Goal: Task Accomplishment & Management: Use online tool/utility

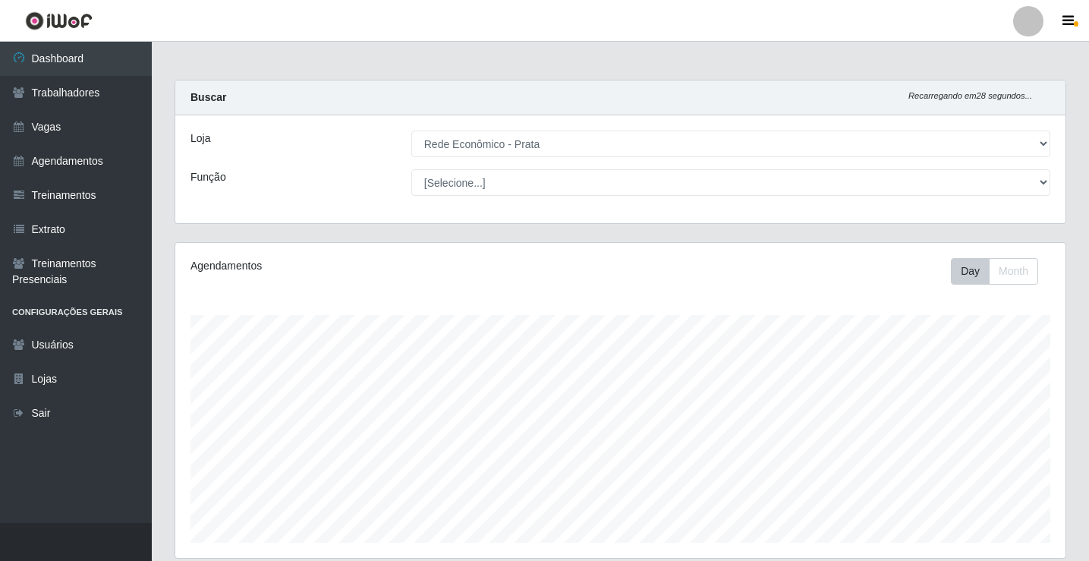
select select "192"
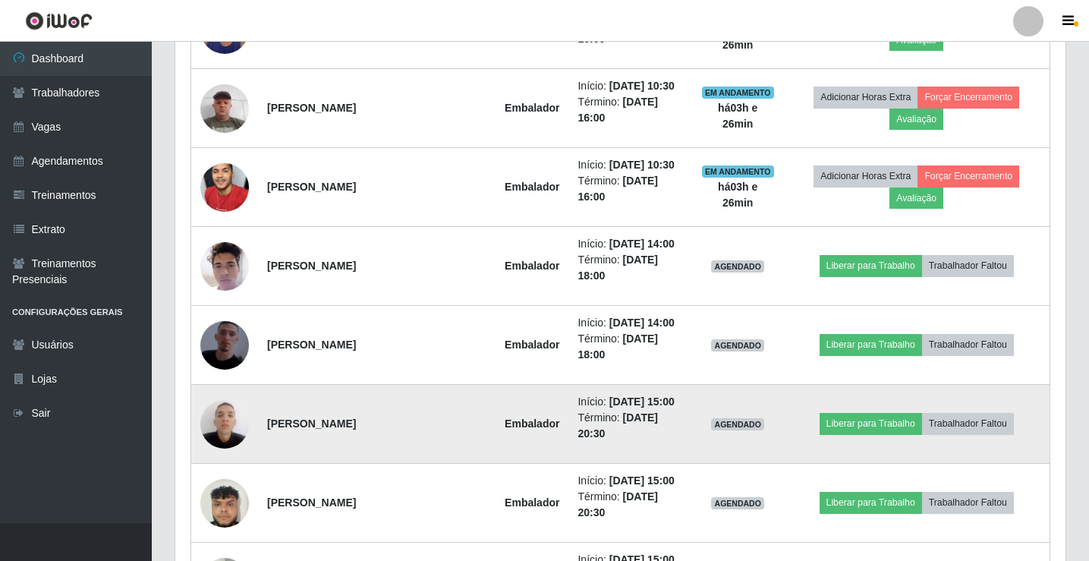
scroll to position [860, 0]
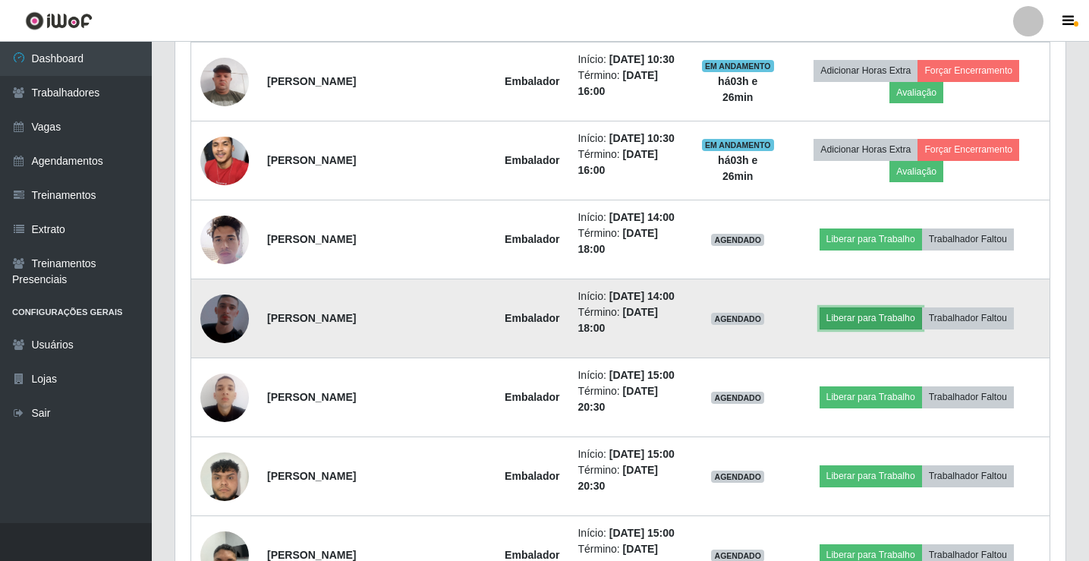
click at [860, 315] on button "Liberar para Trabalho" at bounding box center [870, 317] width 102 height 21
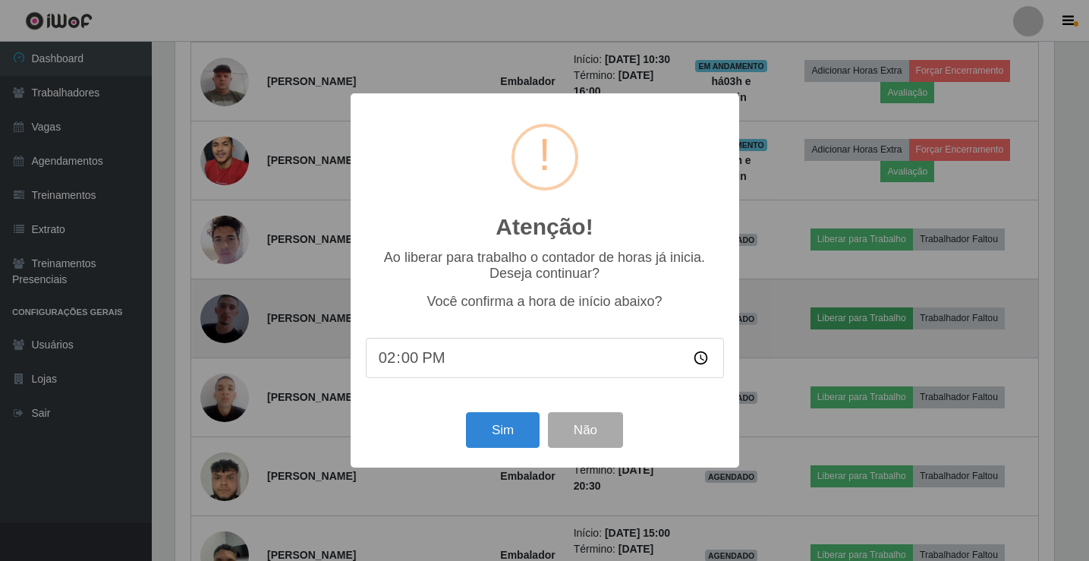
scroll to position [315, 882]
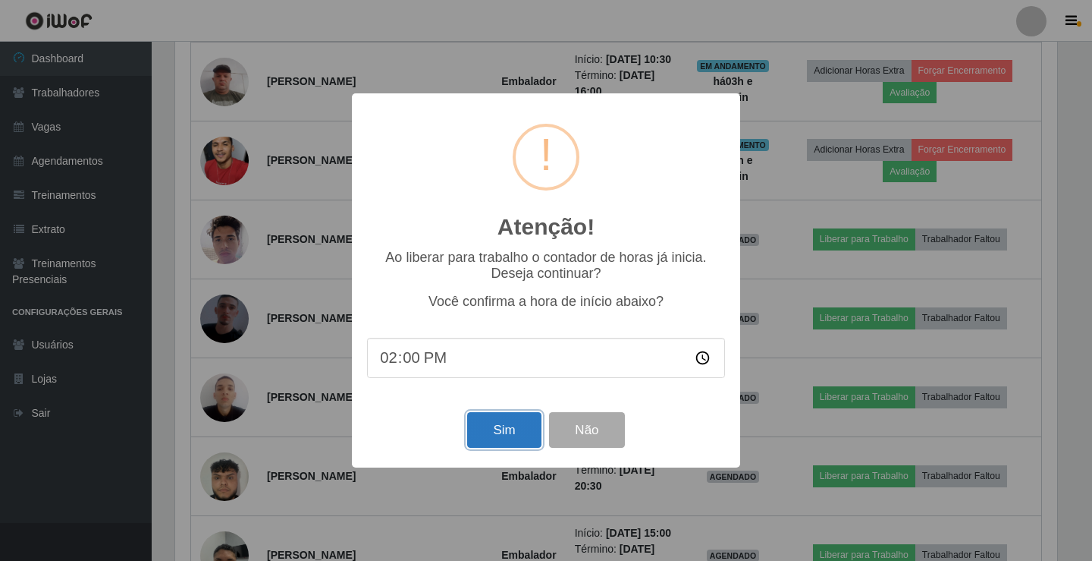
click at [523, 423] on button "Sim" at bounding box center [504, 430] width 74 height 36
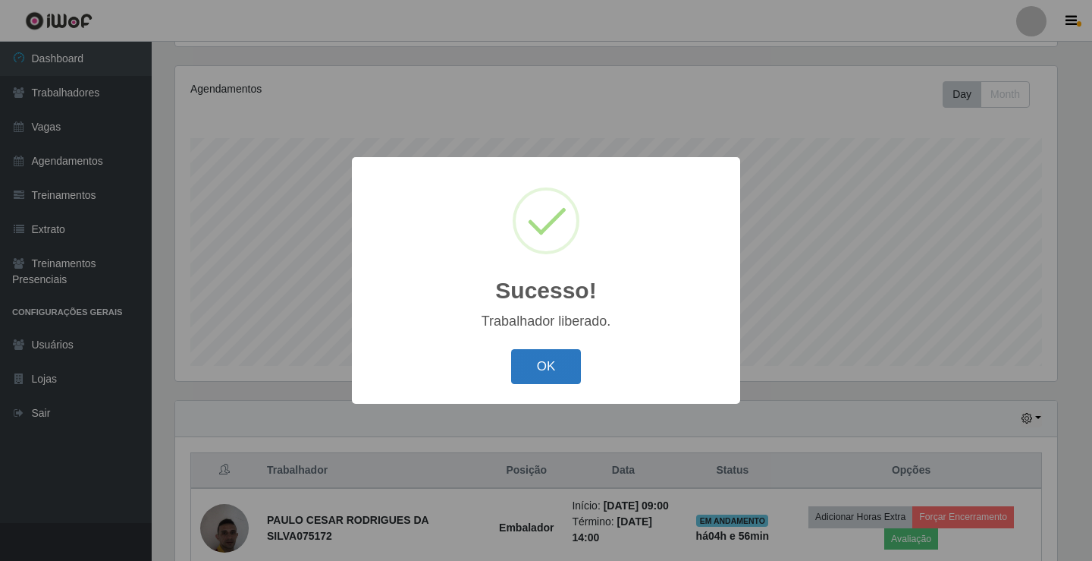
click at [556, 351] on button "OK" at bounding box center [546, 367] width 71 height 36
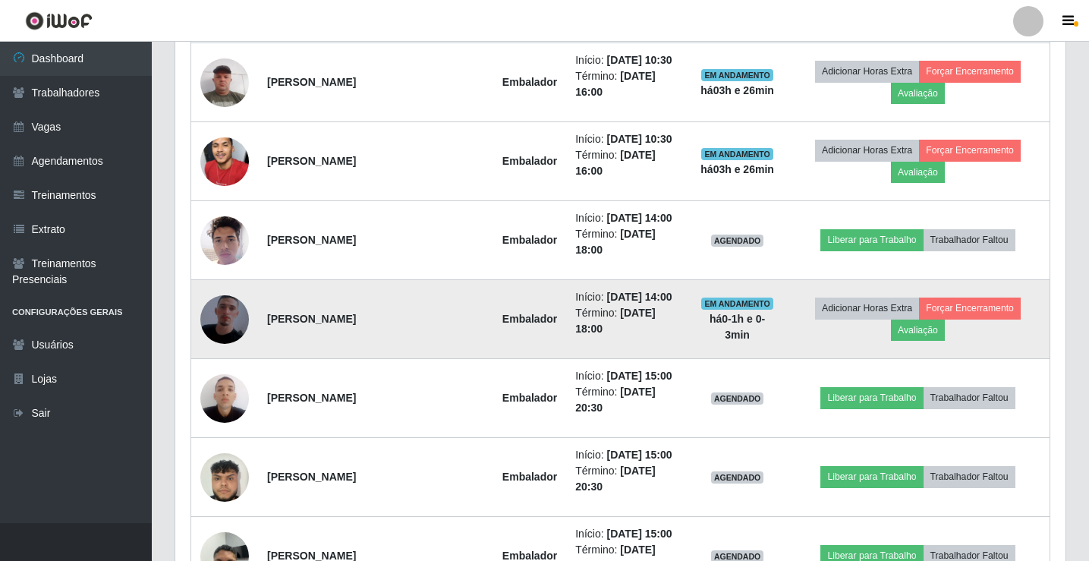
scroll to position [860, 0]
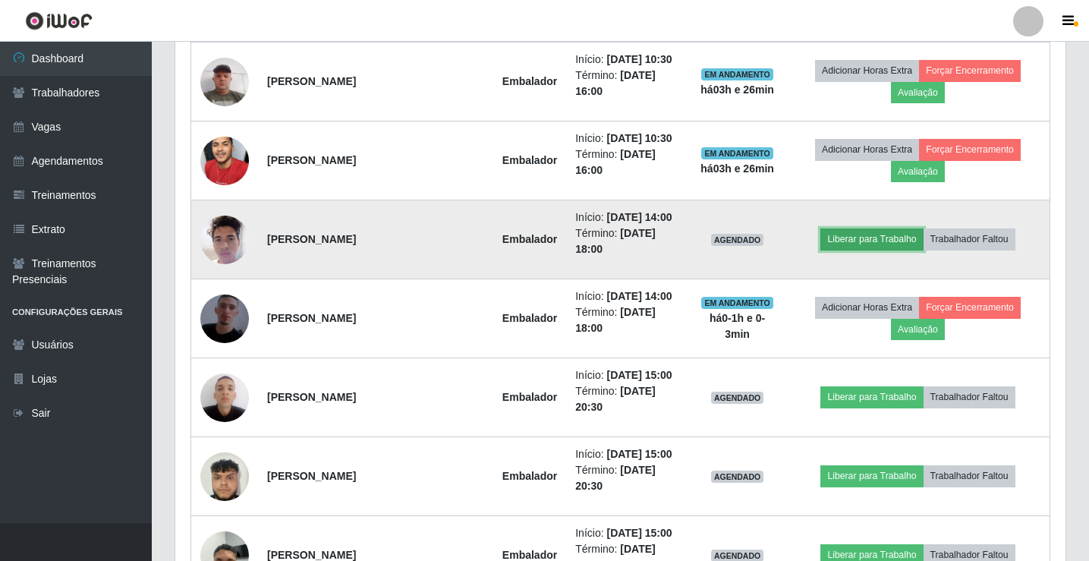
click at [857, 243] on button "Liberar para Trabalho" at bounding box center [871, 238] width 102 height 21
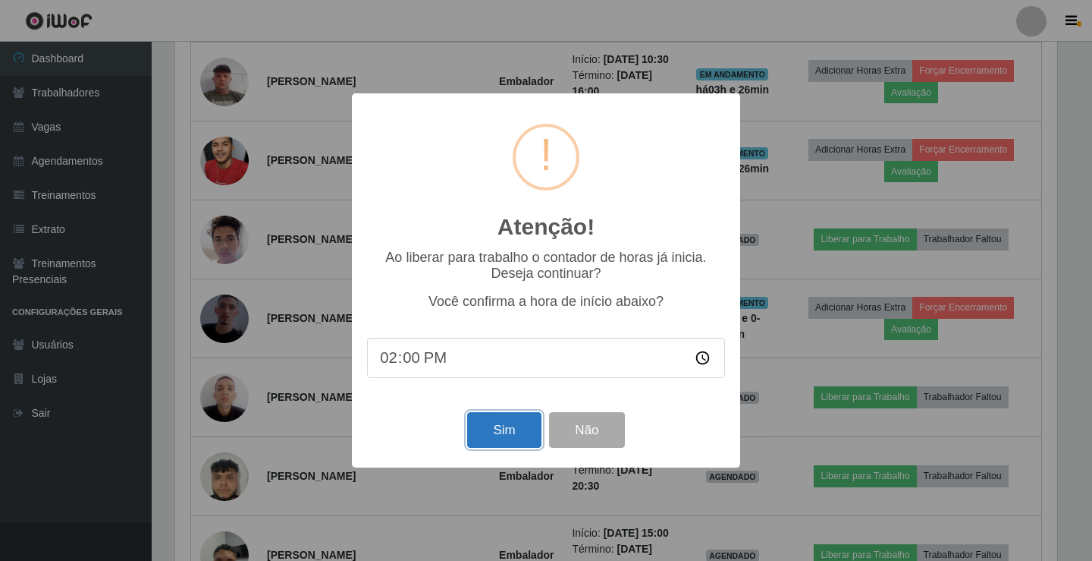
click at [510, 433] on button "Sim" at bounding box center [504, 430] width 74 height 36
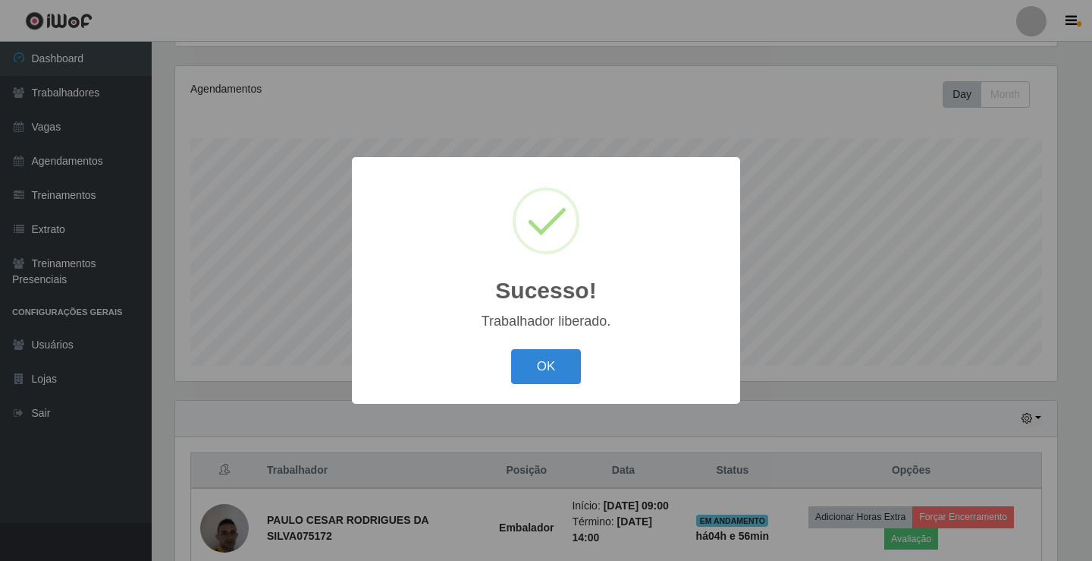
click at [511, 349] on button "OK" at bounding box center [546, 367] width 71 height 36
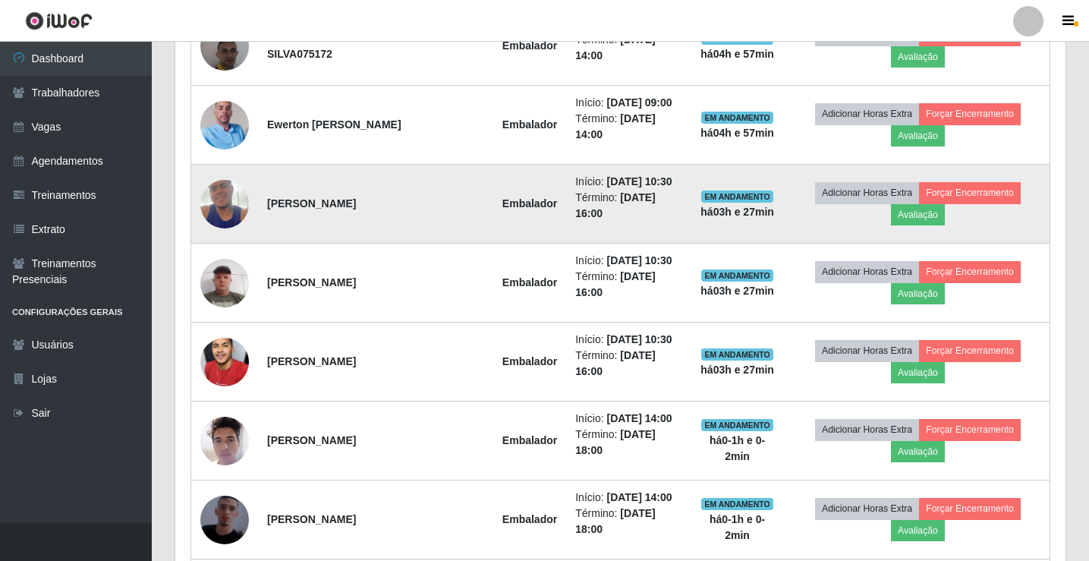
scroll to position [632, 0]
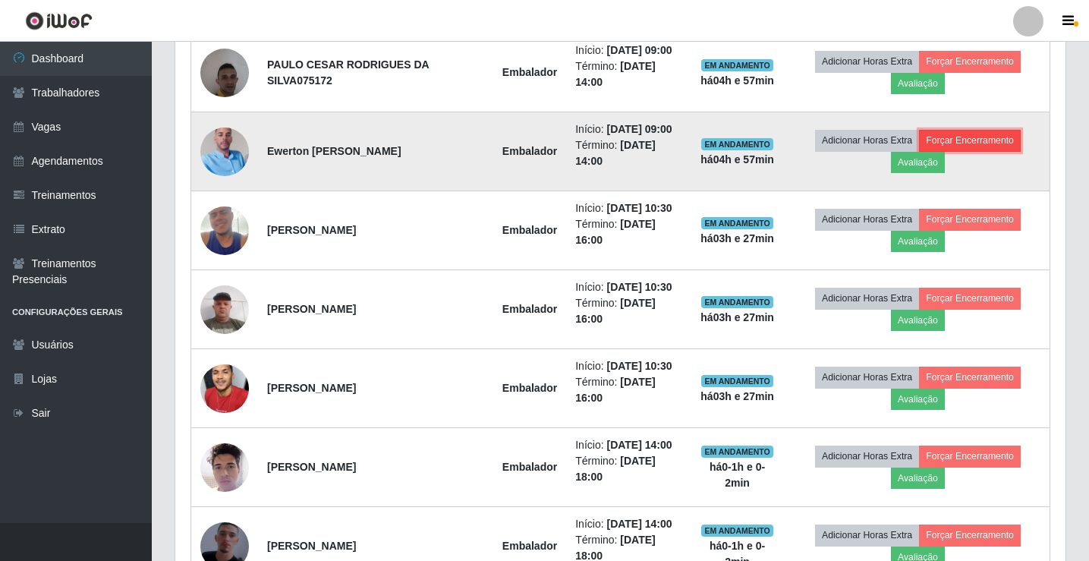
click at [964, 143] on button "Forçar Encerramento" at bounding box center [970, 140] width 102 height 21
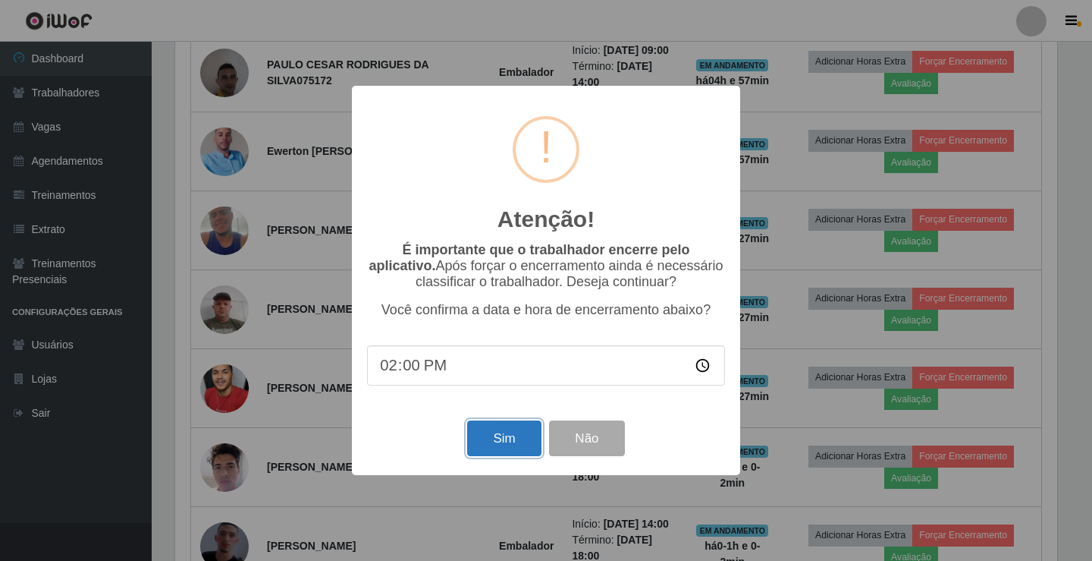
click at [501, 448] on button "Sim" at bounding box center [504, 438] width 74 height 36
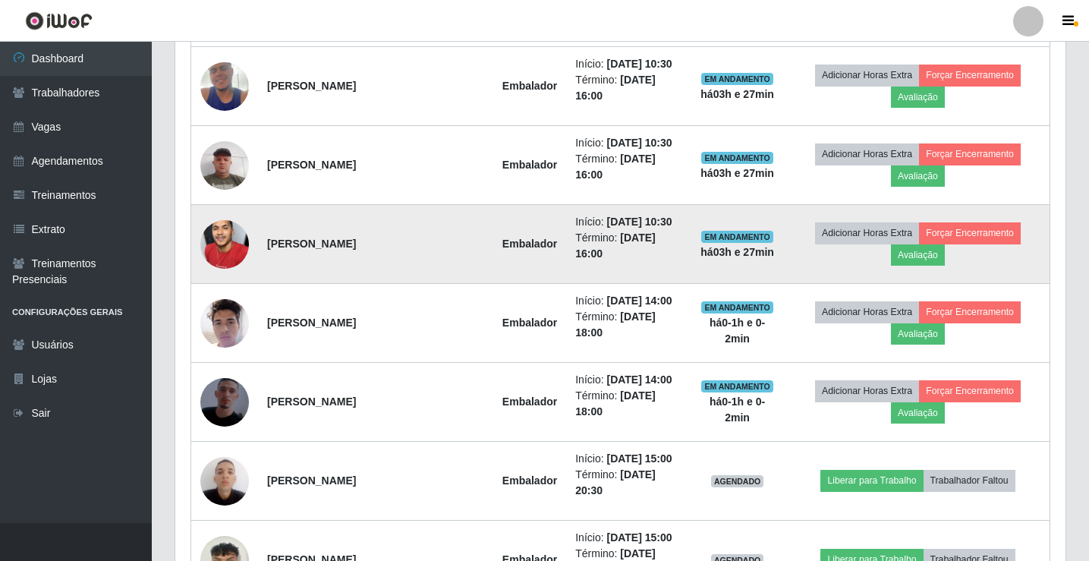
scroll to position [589, 0]
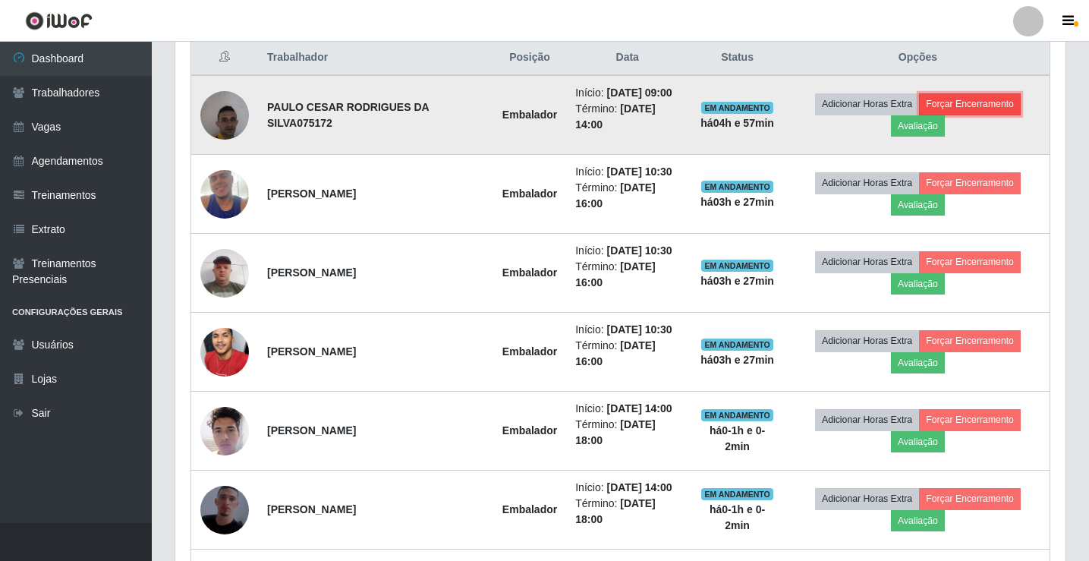
click at [965, 103] on button "Forçar Encerramento" at bounding box center [970, 103] width 102 height 21
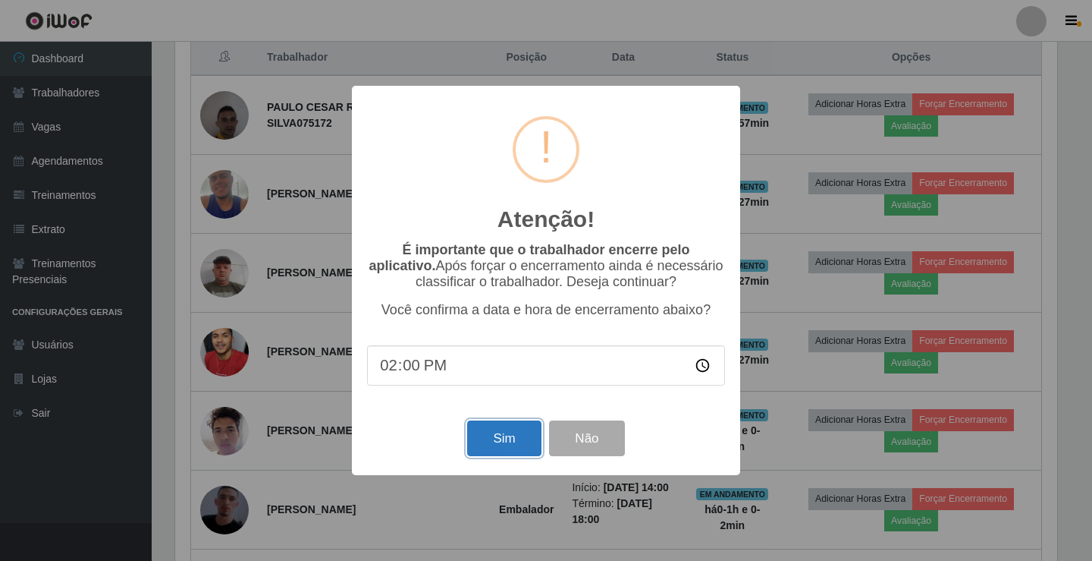
click at [531, 430] on button "Sim" at bounding box center [504, 438] width 74 height 36
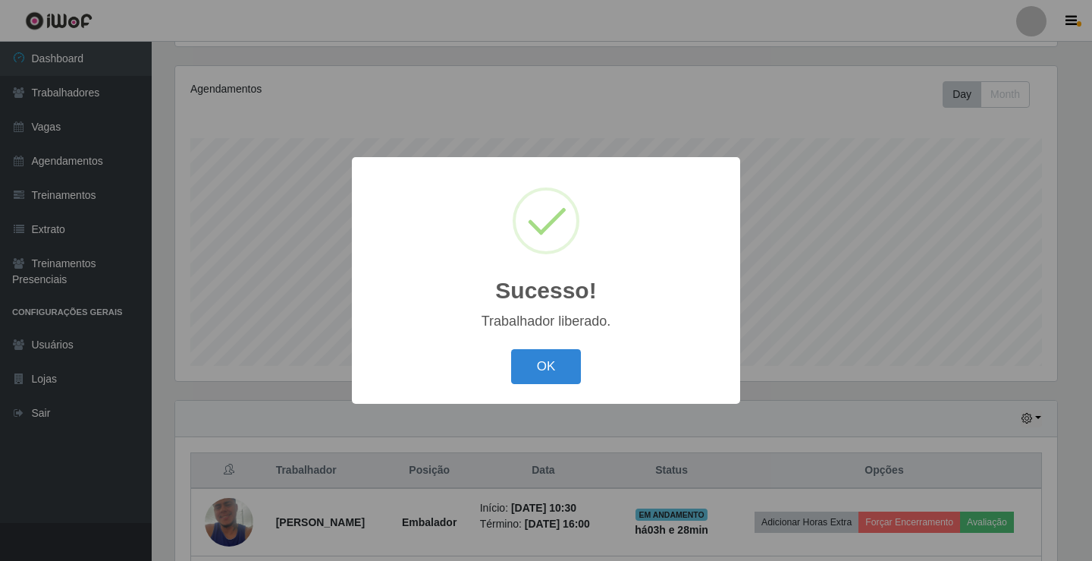
click at [511, 349] on button "OK" at bounding box center [546, 367] width 71 height 36
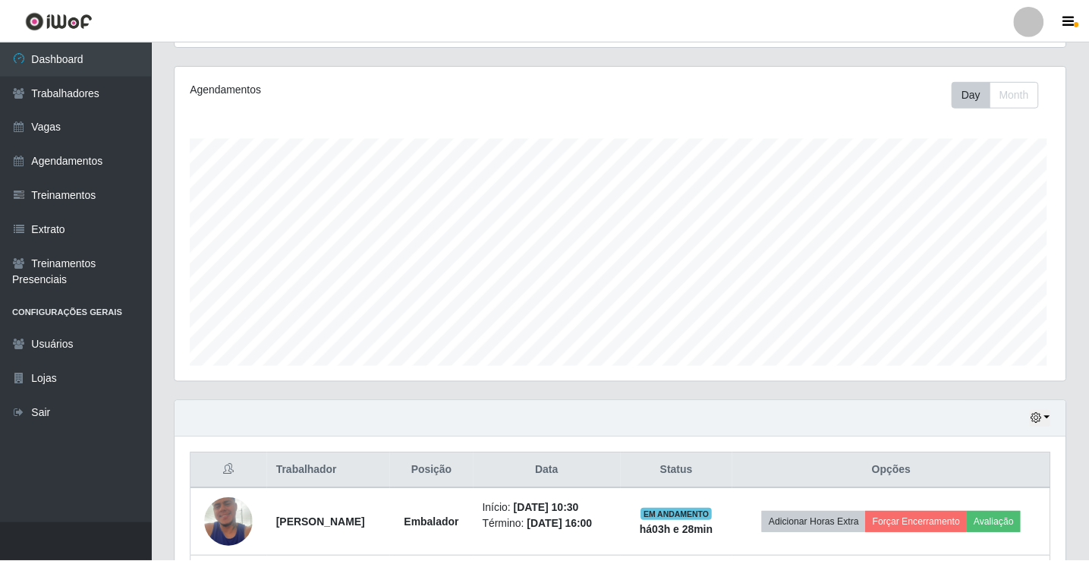
scroll to position [315, 890]
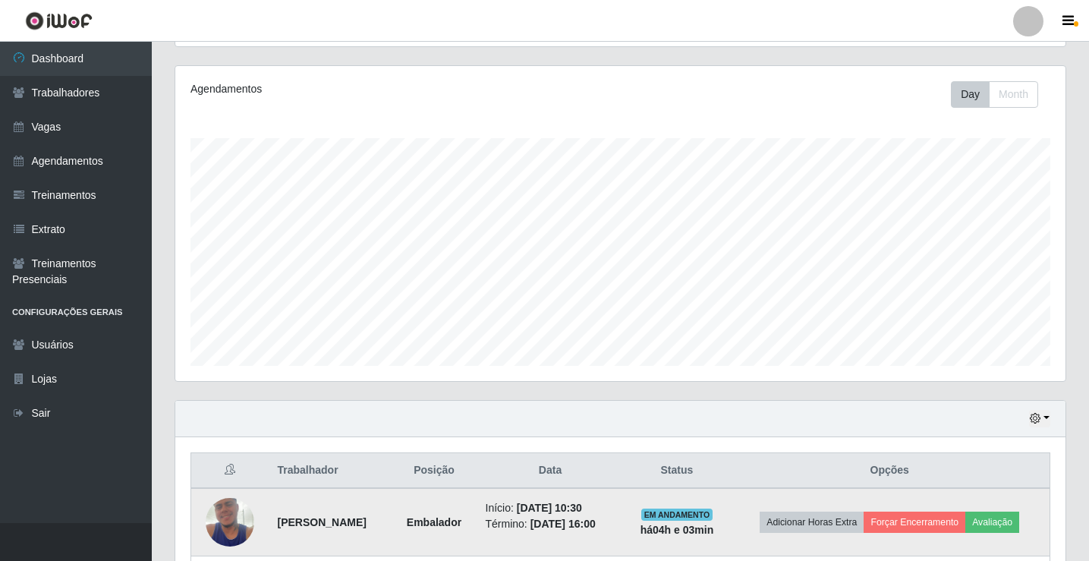
click at [391, 510] on td "[PERSON_NAME]" at bounding box center [330, 522] width 124 height 68
click at [391, 509] on td "[PERSON_NAME]" at bounding box center [330, 522] width 124 height 68
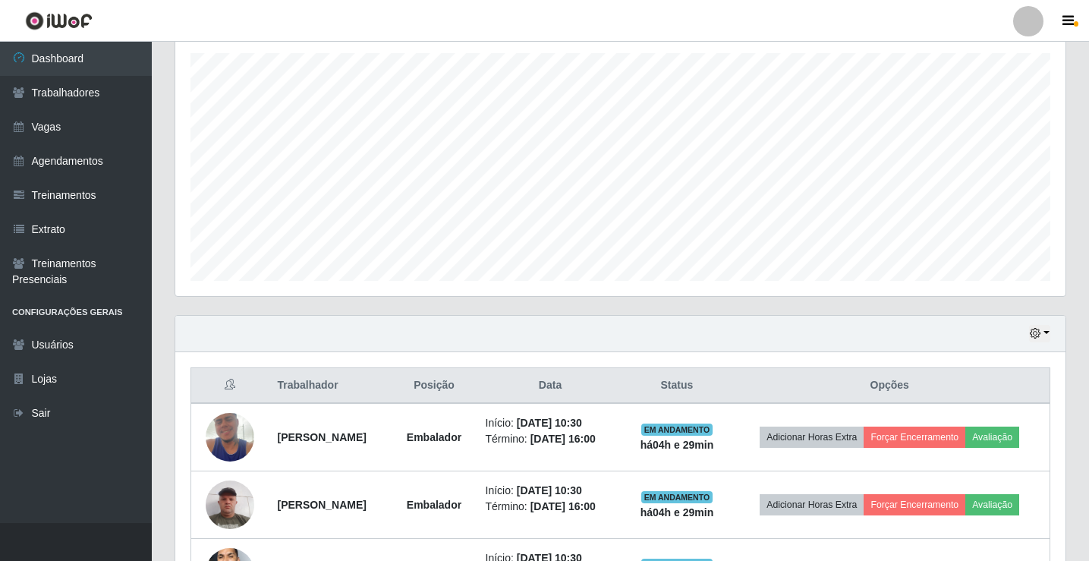
scroll to position [556, 0]
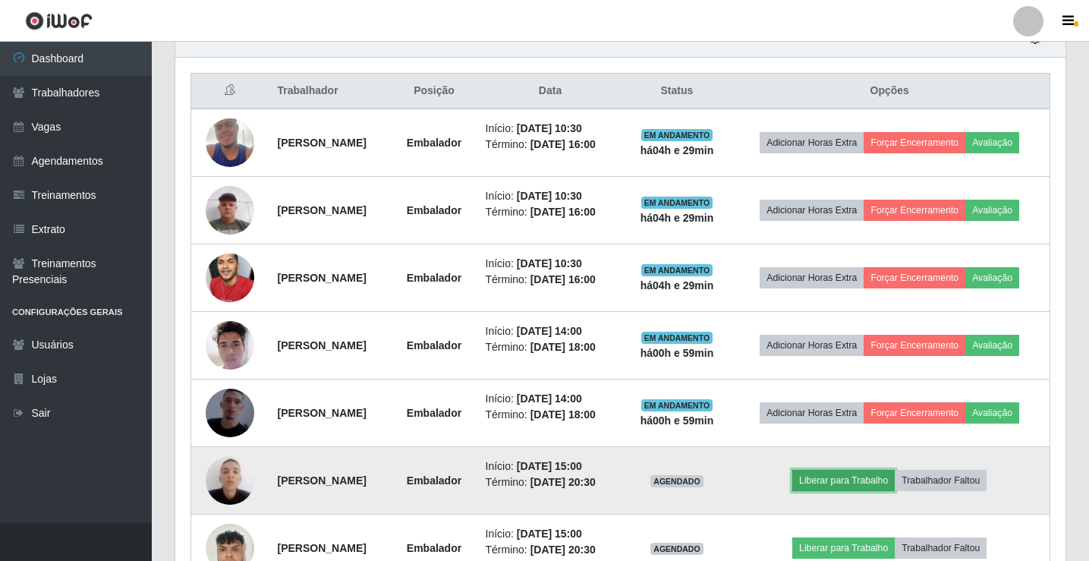
click at [860, 475] on button "Liberar para Trabalho" at bounding box center [843, 480] width 102 height 21
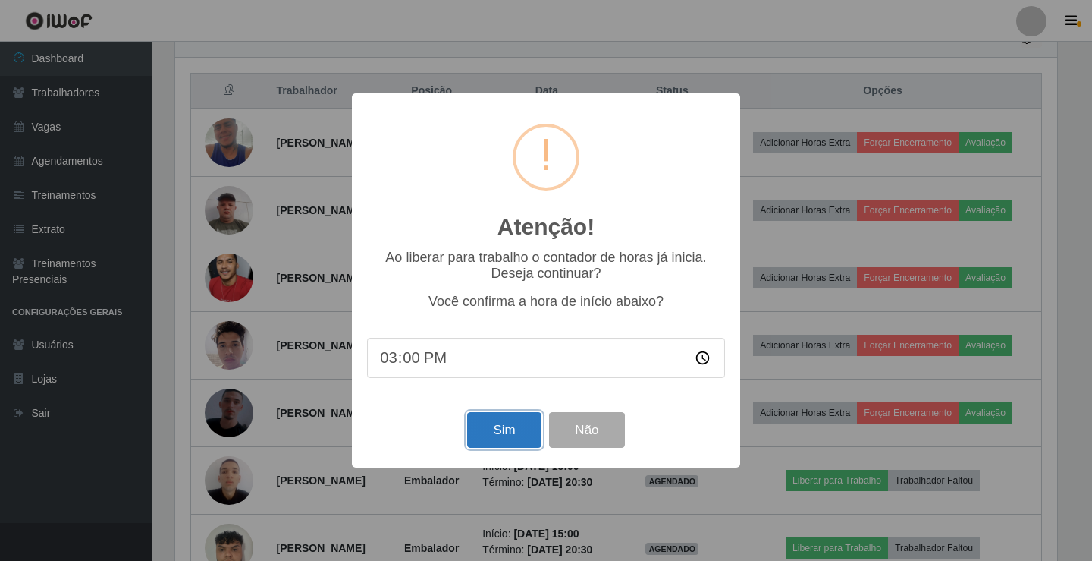
click at [476, 435] on button "Sim" at bounding box center [504, 430] width 74 height 36
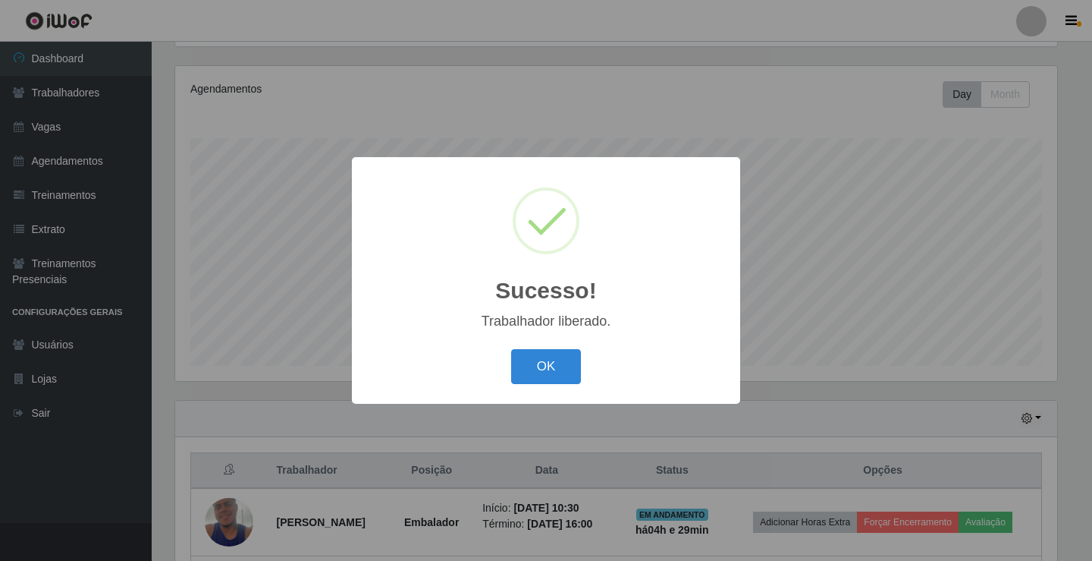
click at [511, 349] on button "OK" at bounding box center [546, 367] width 71 height 36
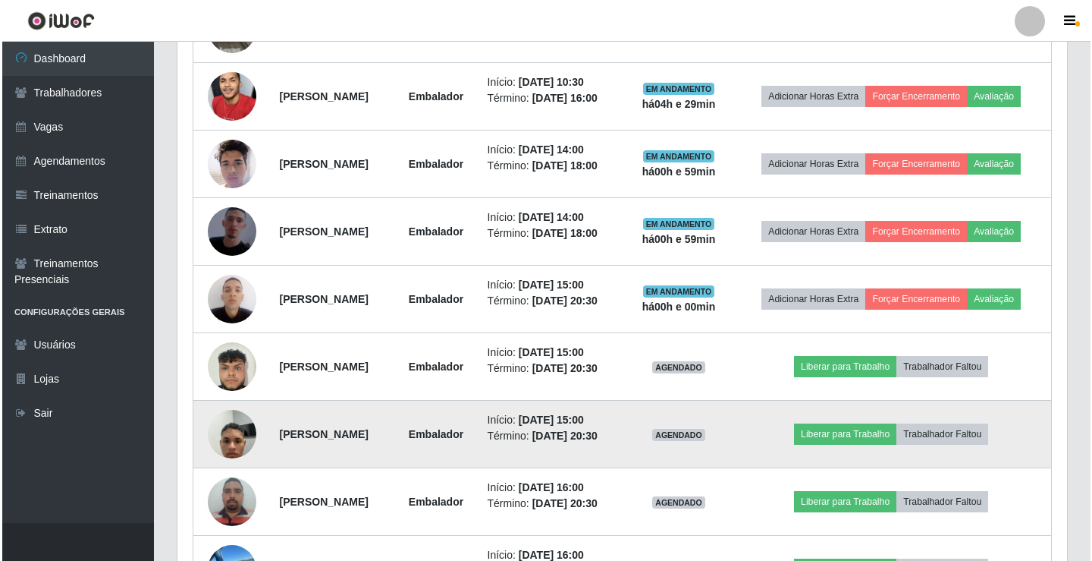
scroll to position [784, 0]
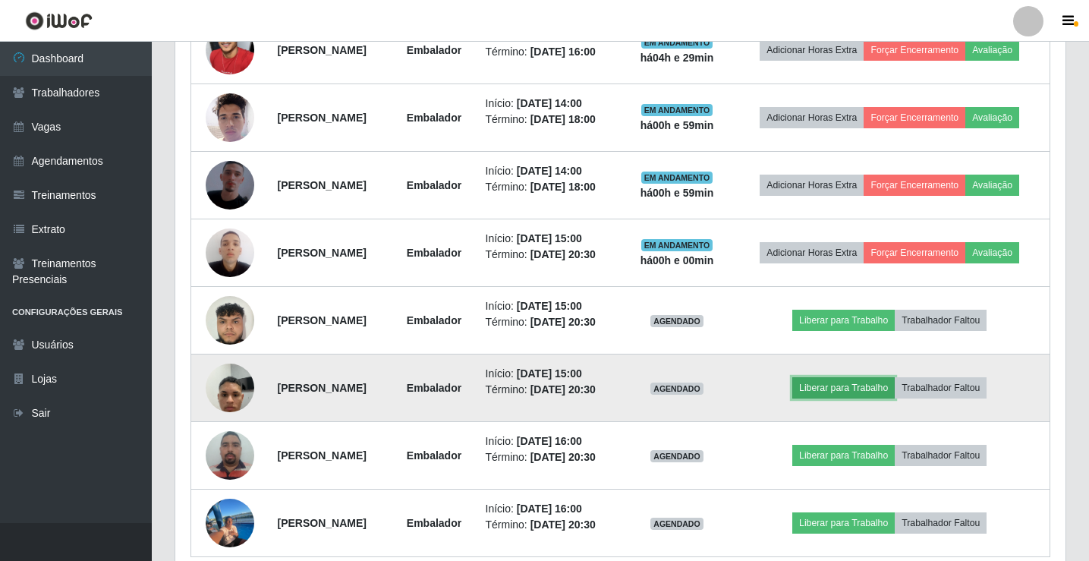
click at [868, 383] on button "Liberar para Trabalho" at bounding box center [843, 387] width 102 height 21
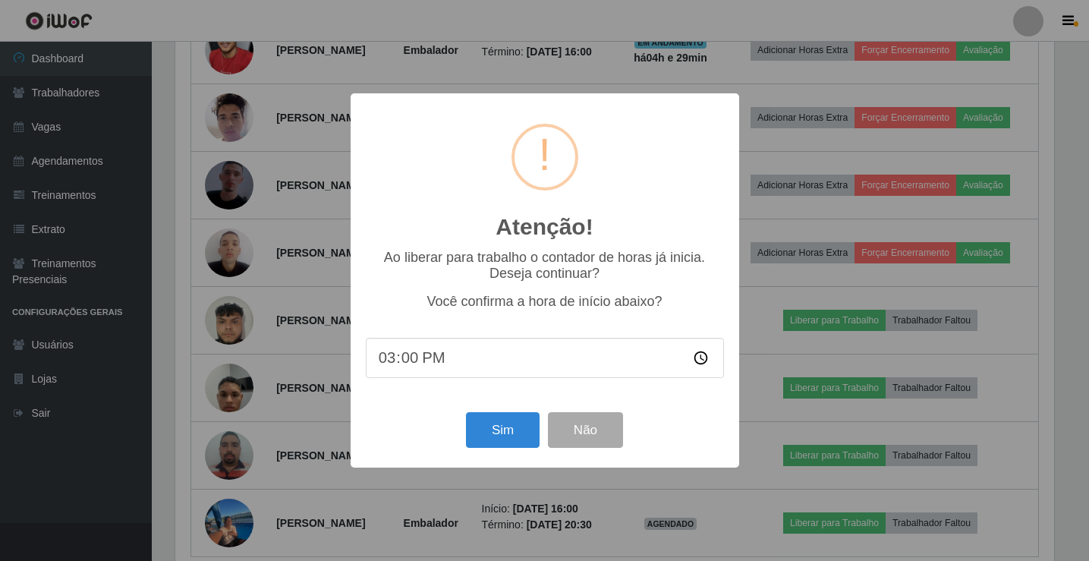
scroll to position [315, 882]
click at [511, 442] on button "Sim" at bounding box center [504, 430] width 74 height 36
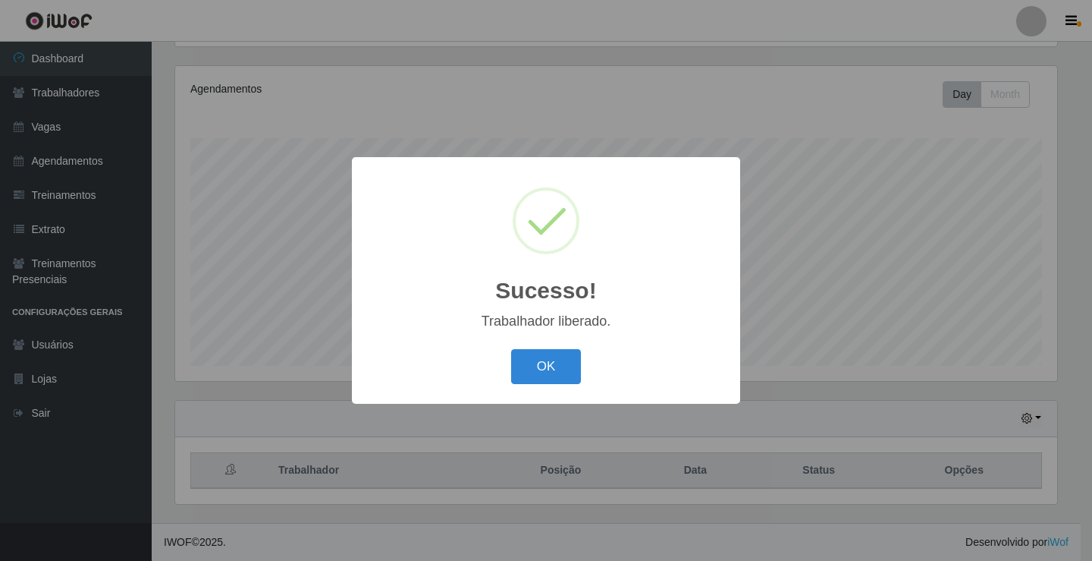
click at [511, 349] on button "OK" at bounding box center [546, 367] width 71 height 36
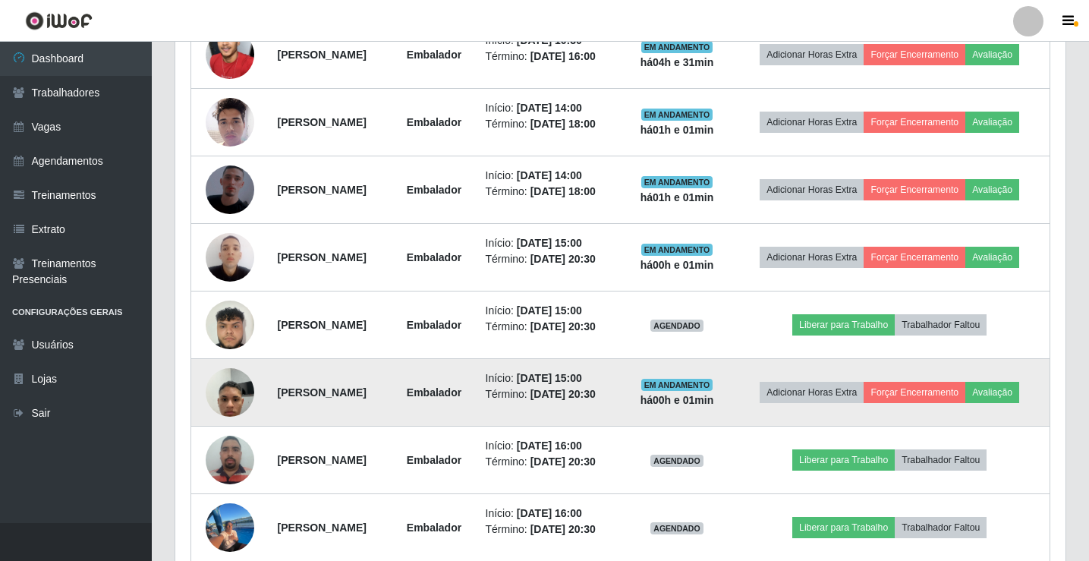
scroll to position [784, 0]
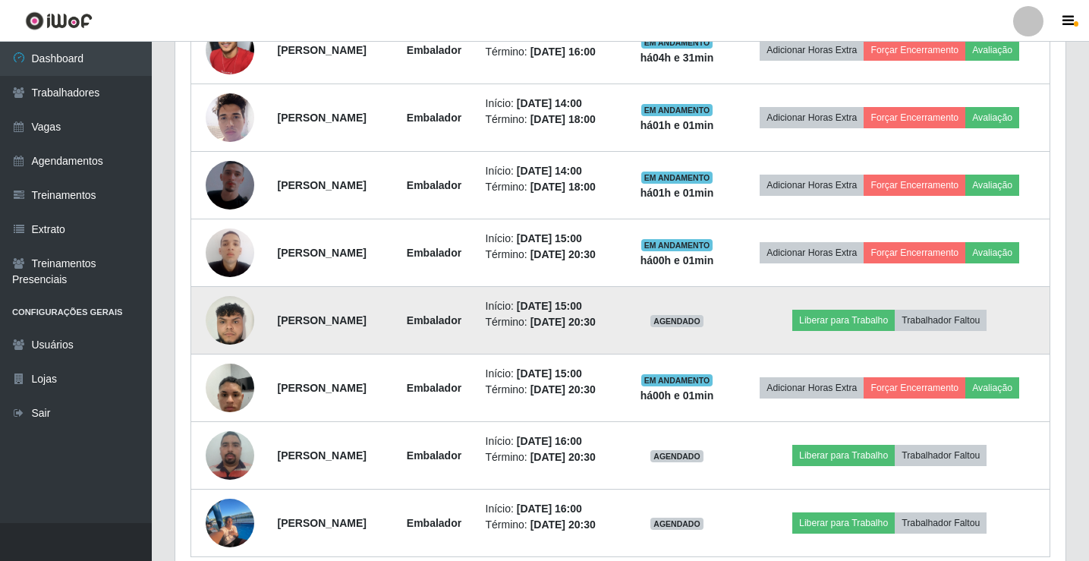
click at [844, 333] on td "Liberar para Trabalho Trabalhador Faltou" at bounding box center [889, 321] width 320 height 68
click at [841, 325] on button "Liberar para Trabalho" at bounding box center [843, 320] width 102 height 21
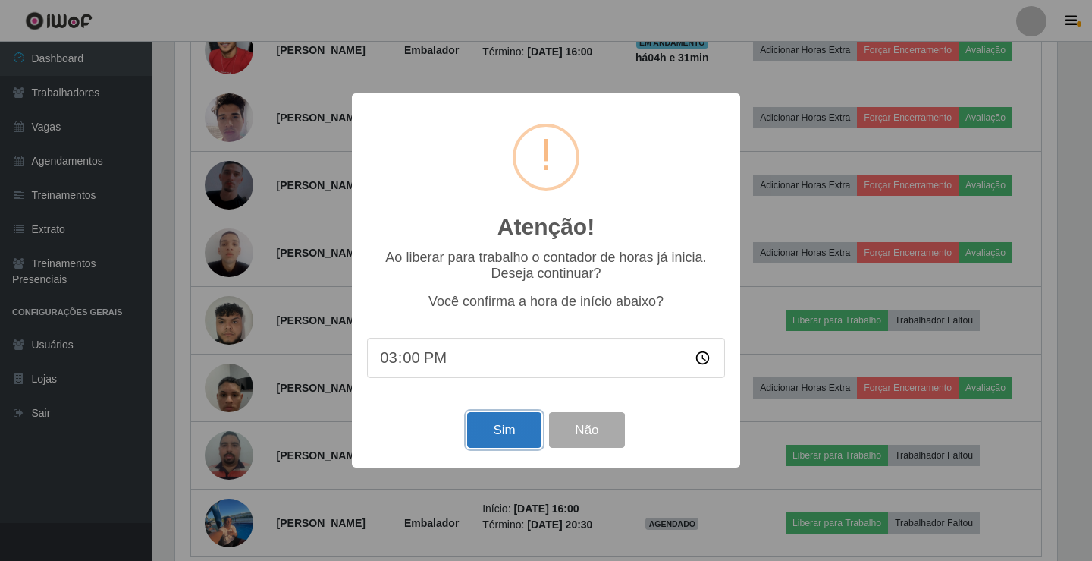
click at [517, 442] on button "Sim" at bounding box center [504, 430] width 74 height 36
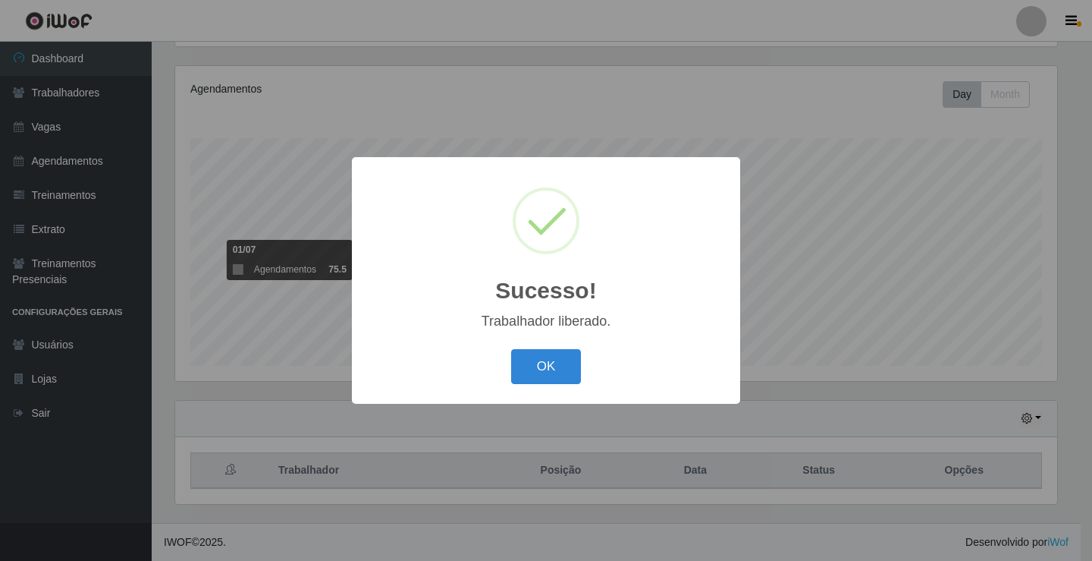
click at [511, 349] on button "OK" at bounding box center [546, 367] width 71 height 36
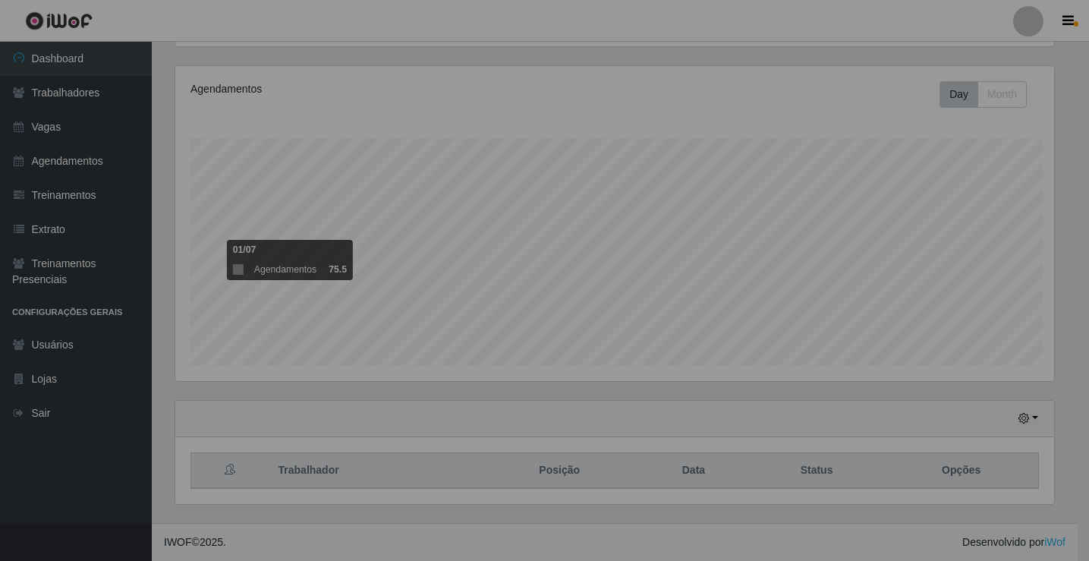
scroll to position [315, 890]
